Goal: Check status

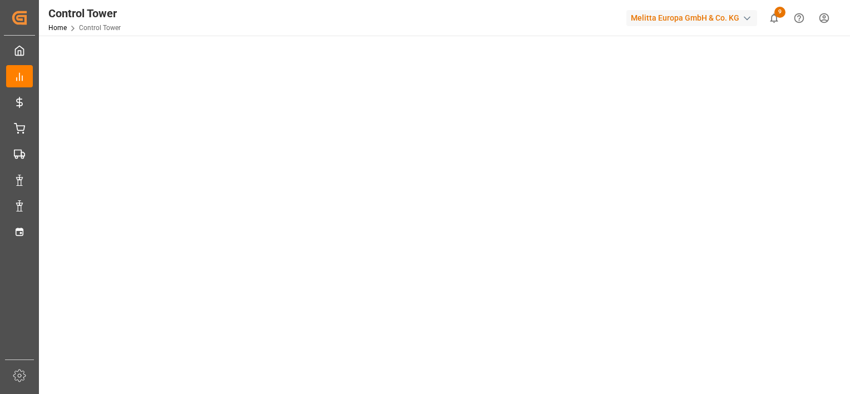
scroll to position [305, 0]
click at [828, 177] on tableau-viz at bounding box center [443, 217] width 791 height 863
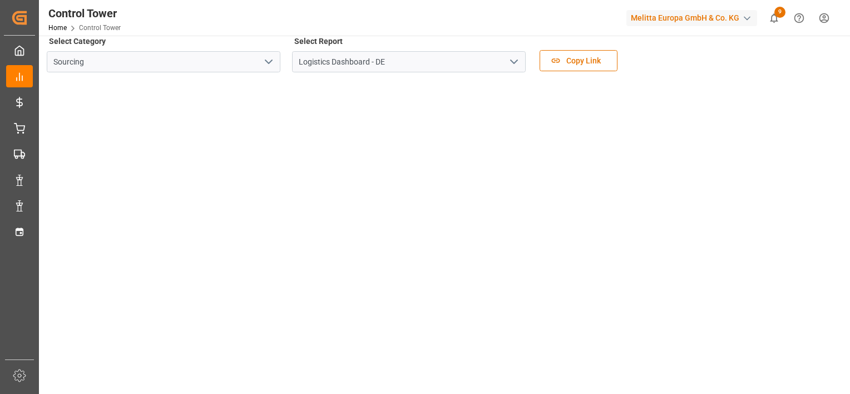
click at [849, 121] on html "Created by potrace 1.15, written by [PERSON_NAME] [DATE]-[DATE] Created by potr…" at bounding box center [425, 197] width 850 height 394
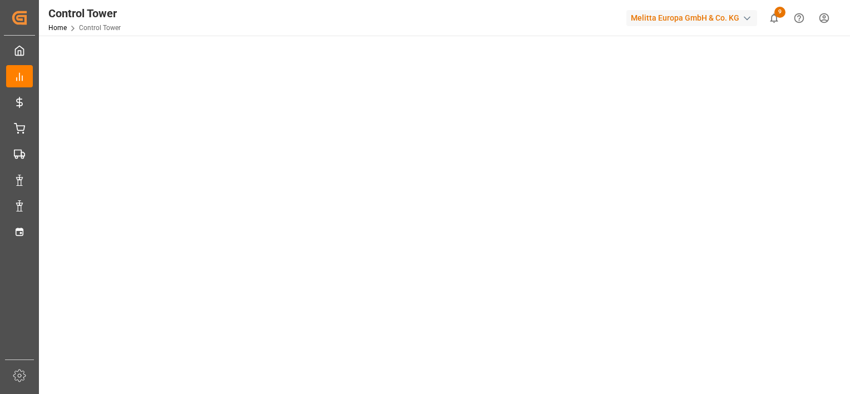
scroll to position [414, 0]
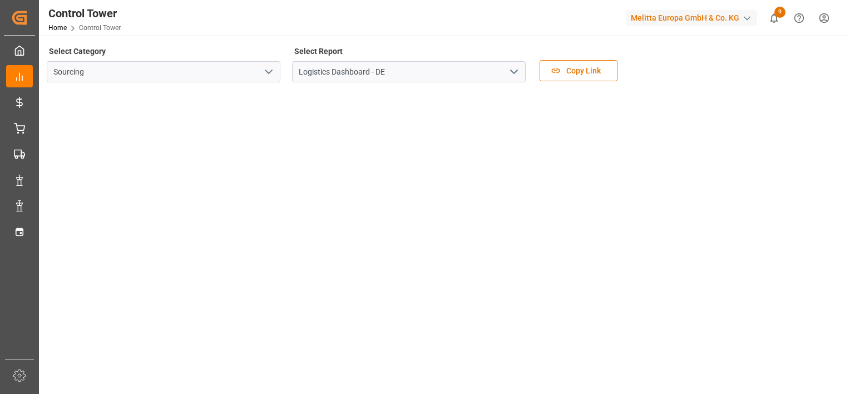
scroll to position [336, 0]
